Goal: Communication & Community: Answer question/provide support

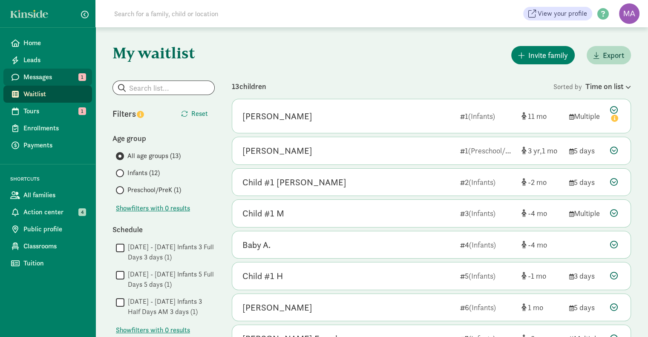
click at [39, 83] on link "Messages 1" at bounding box center [47, 77] width 89 height 17
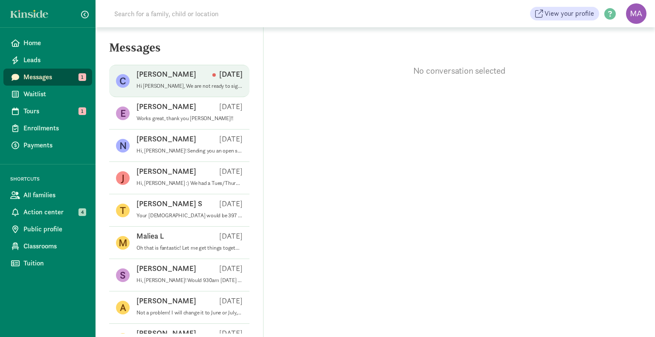
click at [191, 87] on p "Hi Marie, We are not ready to sign the offer at this time as we need to wait to…" at bounding box center [189, 86] width 106 height 7
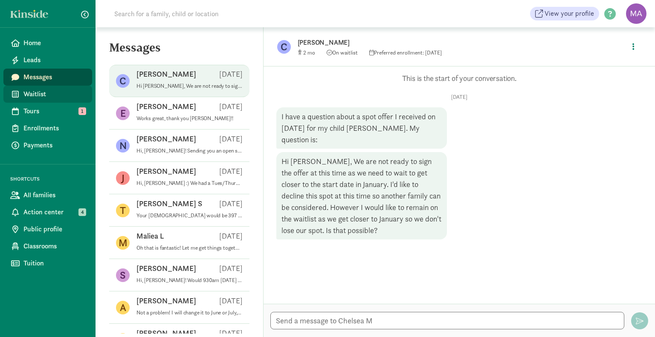
click at [46, 90] on span "Waitlist" at bounding box center [54, 94] width 62 height 10
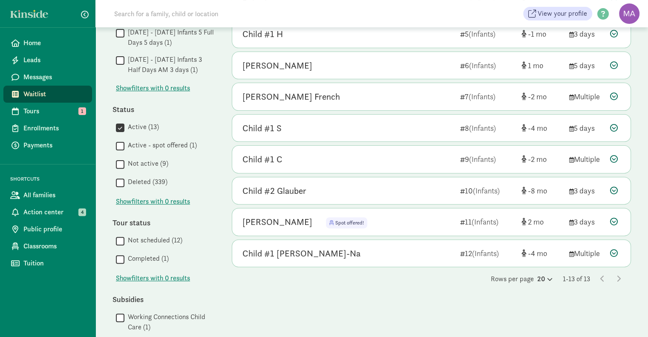
scroll to position [264, 0]
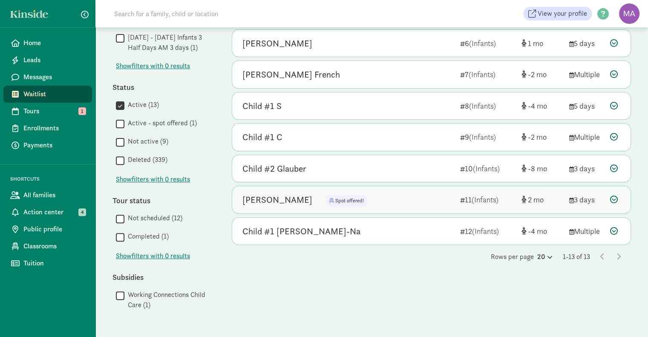
click at [616, 196] on icon at bounding box center [614, 200] width 8 height 8
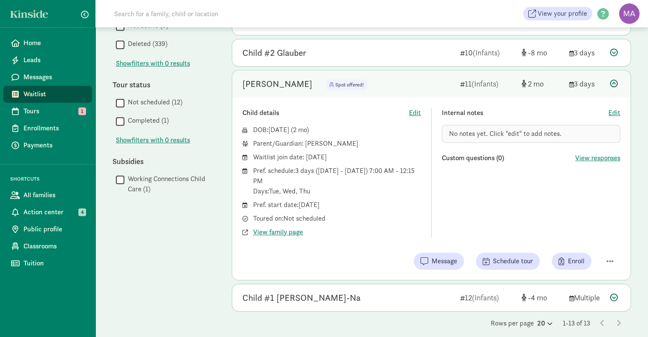
scroll to position [380, 0]
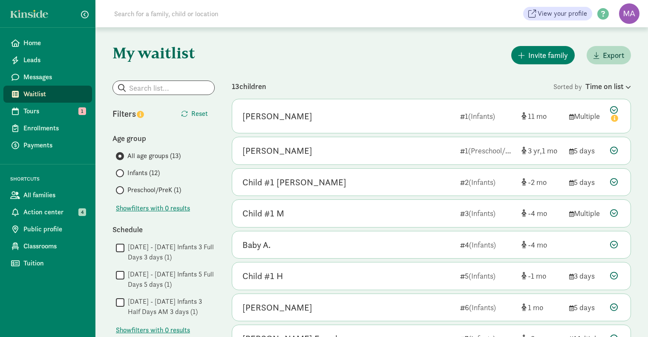
scroll to position [264, 0]
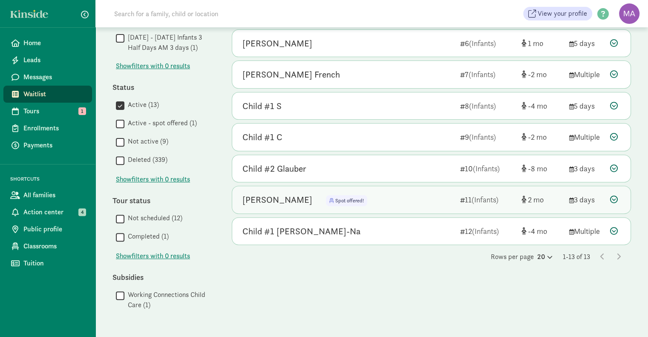
click at [615, 196] on icon at bounding box center [614, 200] width 8 height 8
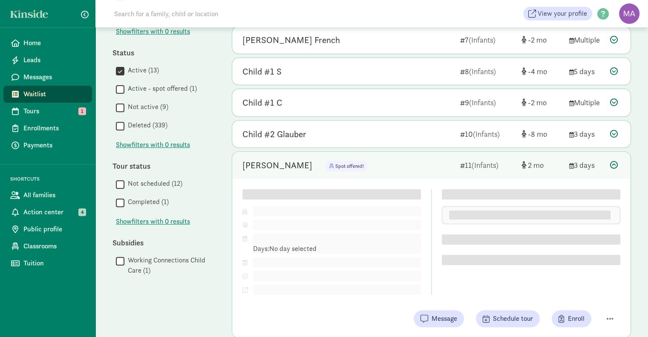
scroll to position [302, 0]
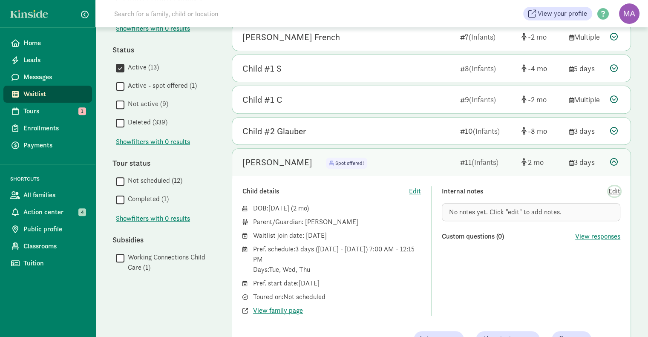
click at [619, 188] on span "Edit" at bounding box center [615, 191] width 12 height 10
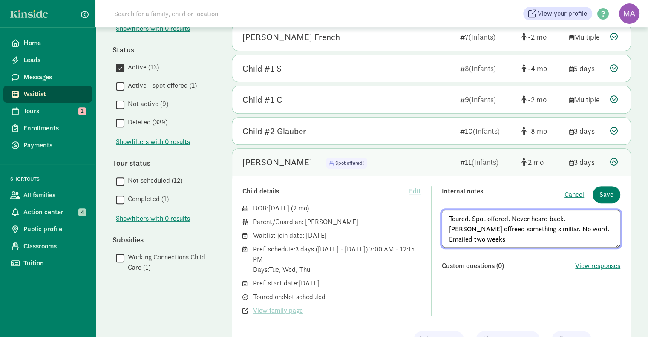
click at [563, 217] on textarea "Toured. Spot offered. Never heard back. Kinside offreed something similiar. No …" at bounding box center [531, 229] width 179 height 38
click at [506, 225] on textarea "Toured. Spot offered. Never heard back. We called and texted) Kinside offreed s…" at bounding box center [531, 229] width 179 height 38
click at [515, 236] on textarea "Toured. Spot offered. Never heard back. We called and texted) Kinside offered s…" at bounding box center [531, 229] width 179 height 38
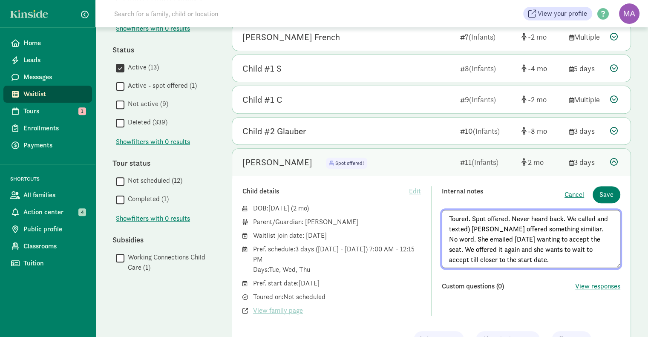
click at [470, 228] on textarea "Toured. Spot offered. Never heard back. We called and texted) Kinside offered s…" at bounding box center [531, 239] width 179 height 58
click at [567, 260] on textarea "Toured. Spot offered. Never heard back. We called and texted. Kinside offered s…" at bounding box center [531, 239] width 179 height 58
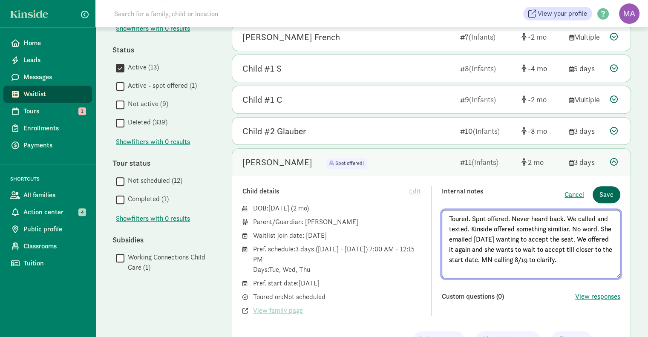
type textarea "Toured. Spot offered. Never heard back. We called and texted. Kinside offered s…"
click at [609, 194] on span "Save" at bounding box center [607, 195] width 14 height 10
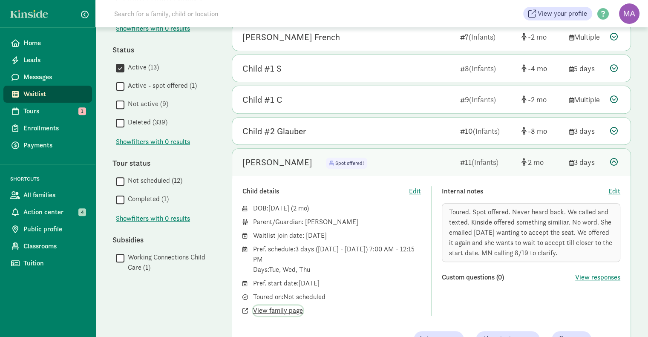
click at [282, 310] on span "View family page" at bounding box center [278, 311] width 50 height 10
click at [580, 249] on div "Toured. Spot offered. Never heard back. We called and texted. Kinside offered s…" at bounding box center [531, 232] width 179 height 59
click at [617, 191] on span "Edit" at bounding box center [615, 191] width 12 height 10
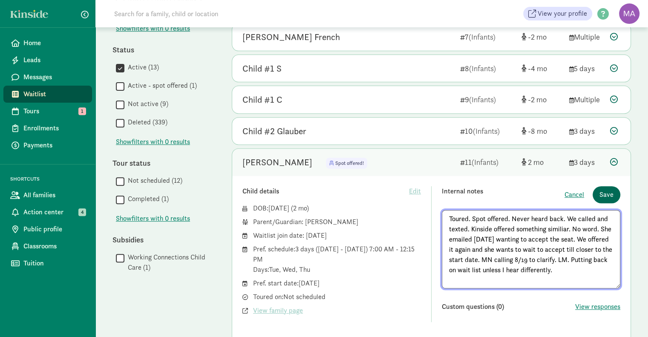
type textarea "Toured. Spot offered. Never heard back. We called and texted. Kinside offered s…"
click at [609, 190] on span "Save" at bounding box center [607, 195] width 14 height 10
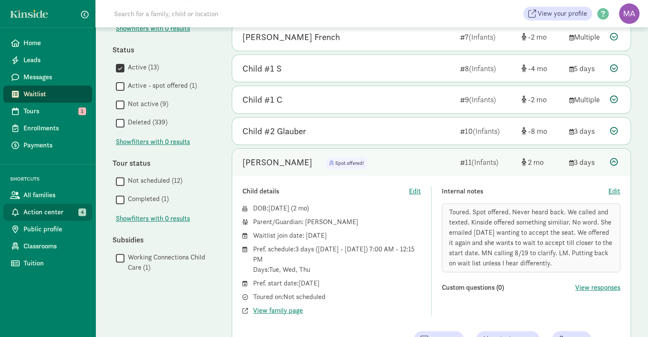
click at [55, 213] on span "Action center" at bounding box center [54, 212] width 62 height 10
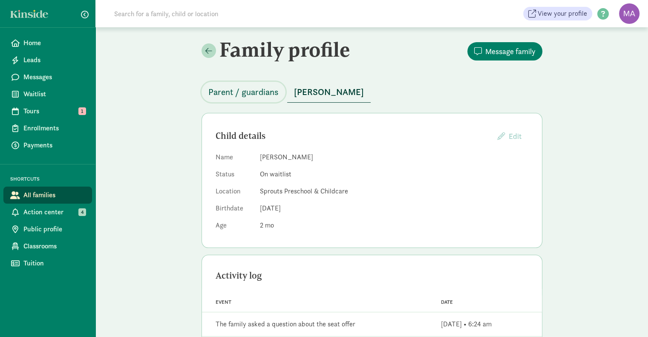
click at [222, 92] on span "Parent / guardians" at bounding box center [243, 92] width 70 height 14
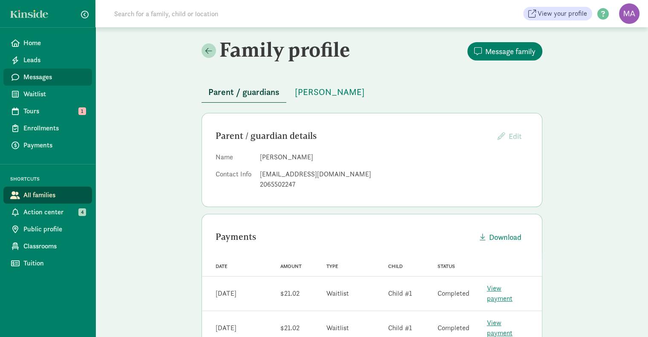
click at [41, 80] on span "Messages" at bounding box center [54, 77] width 62 height 10
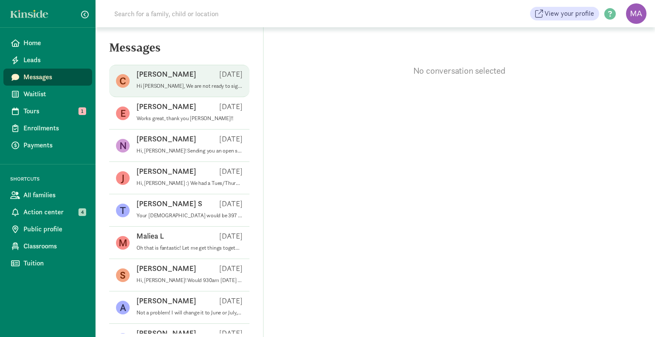
click at [165, 88] on p "Hi Marie, We are not ready to sign the offer at this time as we need to wait to…" at bounding box center [189, 86] width 106 height 7
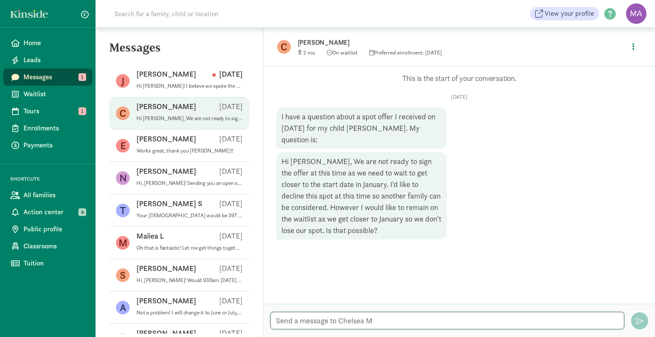
click at [341, 318] on textarea at bounding box center [447, 320] width 354 height 17
type textarea "Voicemail left."
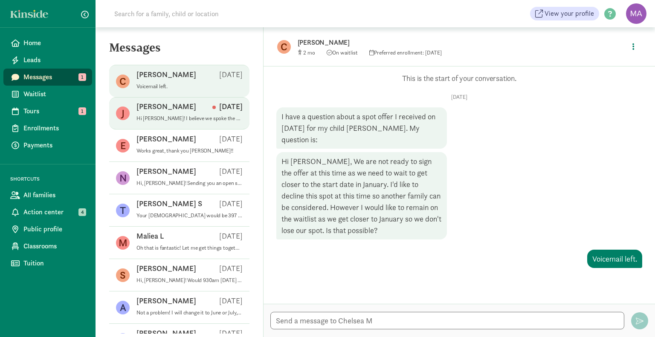
click at [186, 116] on p "Hi Jennifer! I believe we spoke the other week regarding my waitlist spot and p…" at bounding box center [189, 118] width 106 height 7
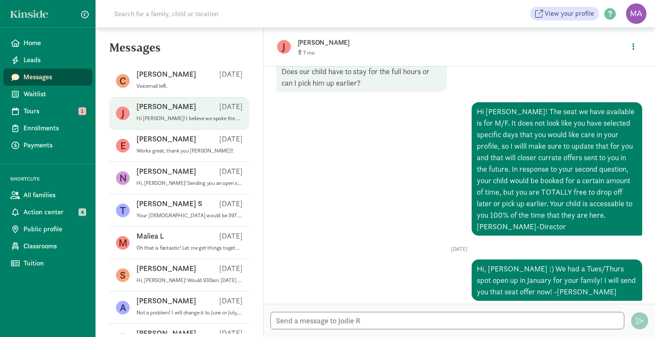
scroll to position [383, 0]
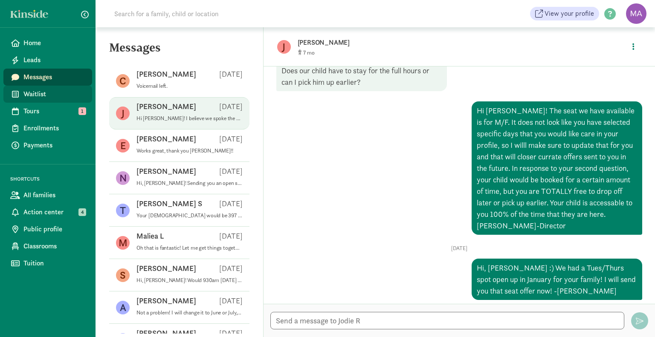
click at [44, 89] on span "Waitlist" at bounding box center [54, 94] width 62 height 10
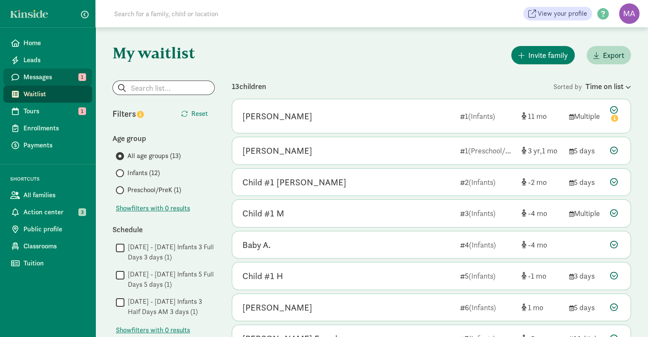
click at [29, 72] on span "Messages" at bounding box center [54, 77] width 62 height 10
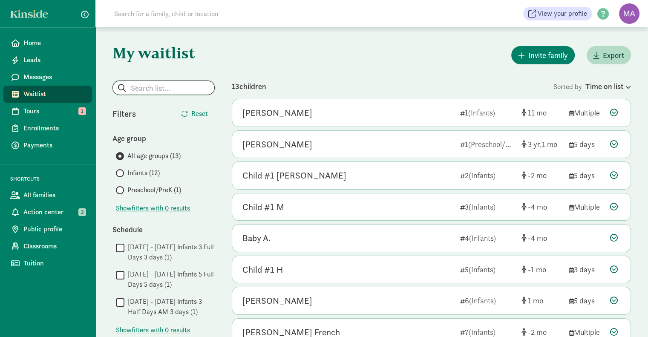
click at [145, 86] on input "search" at bounding box center [163, 88] width 101 height 14
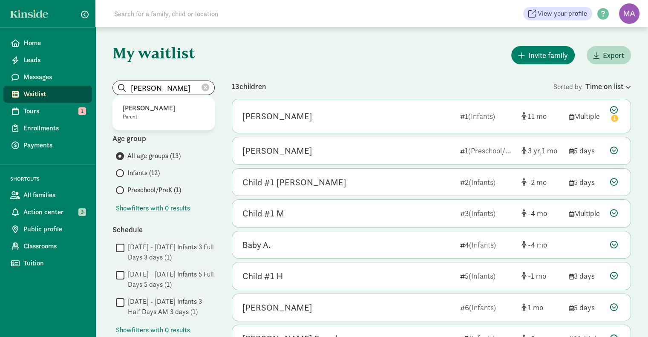
click at [146, 106] on p "[PERSON_NAME]" at bounding box center [164, 108] width 82 height 10
type input "[PERSON_NAME]"
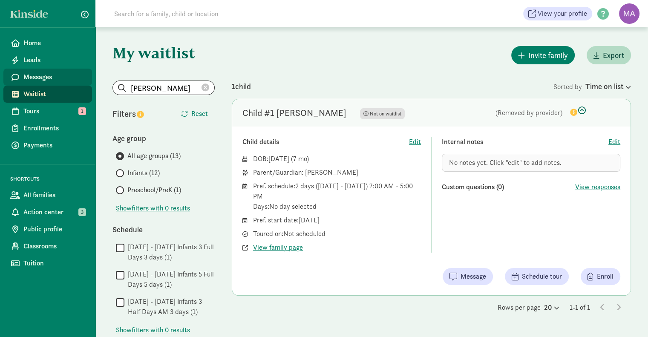
click at [54, 77] on span "Messages" at bounding box center [54, 77] width 62 height 10
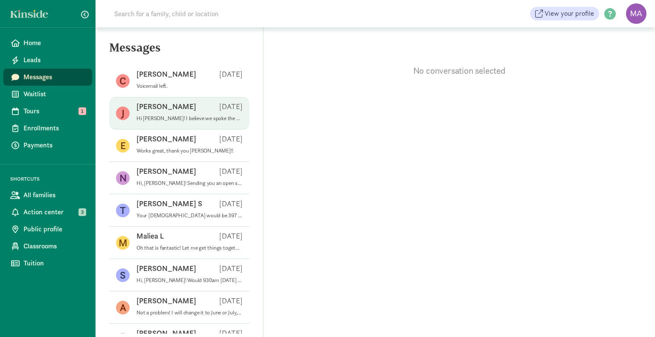
click at [205, 120] on p "Hi [PERSON_NAME]! I believe we spoke the other week regarding my waitlist spot …" at bounding box center [189, 118] width 106 height 7
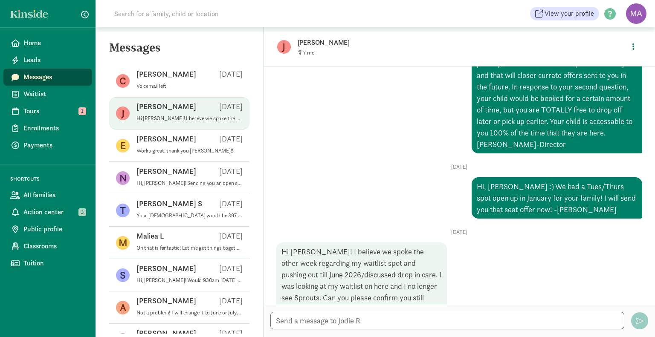
scroll to position [477, 0]
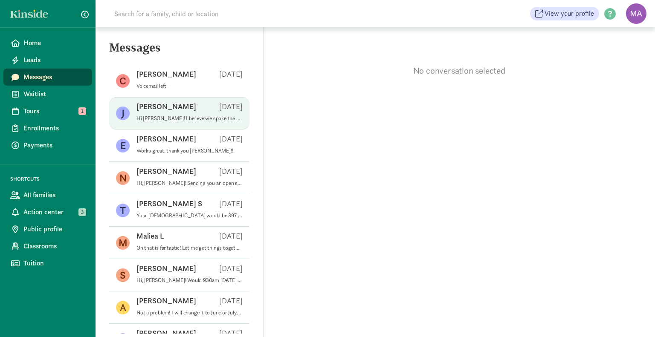
click at [185, 116] on p "Hi [PERSON_NAME]! I believe we spoke the other week regarding my waitlist spot …" at bounding box center [189, 118] width 106 height 7
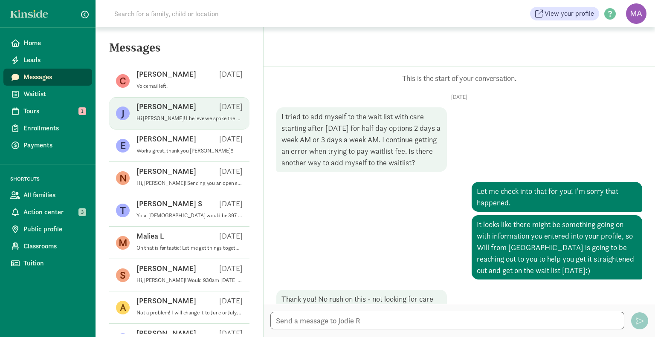
scroll to position [477, 0]
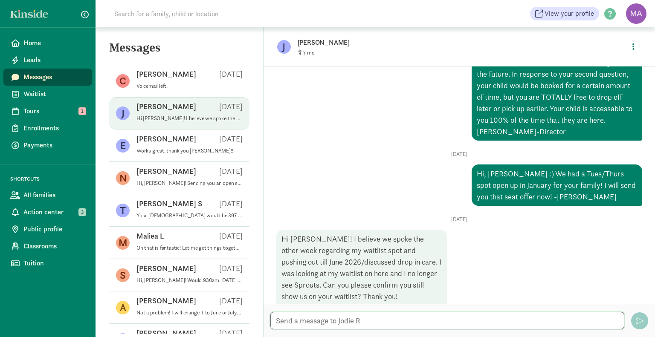
click at [357, 319] on textarea at bounding box center [447, 320] width 354 height 17
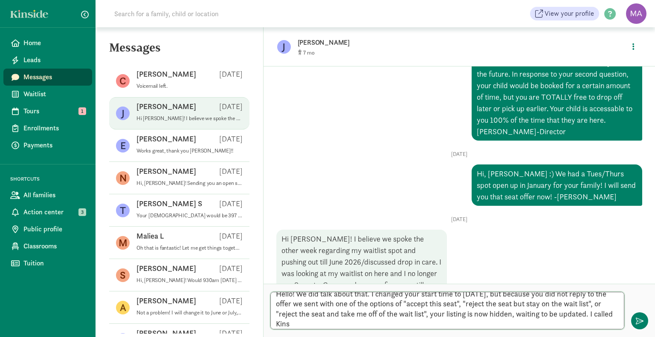
scroll to position [0, 0]
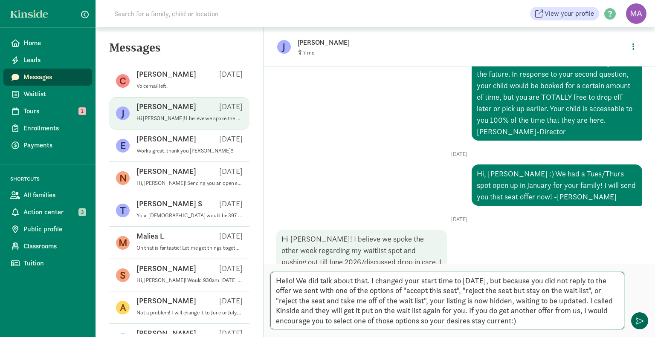
type textarea "Hello! We did talk about that. I changed your start time to June of 2026, but b…"
click at [639, 321] on span "button" at bounding box center [639, 321] width 8 height 8
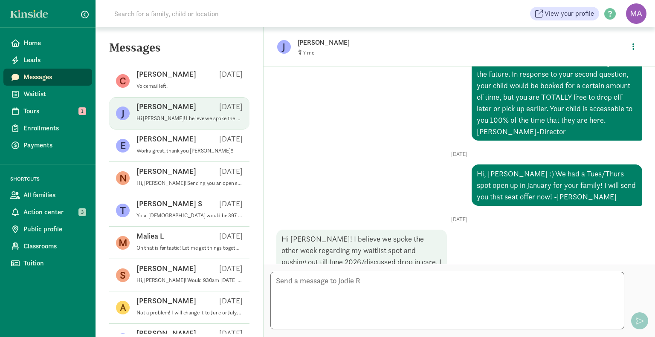
scroll to position [621, 0]
